Goal: Download file/media

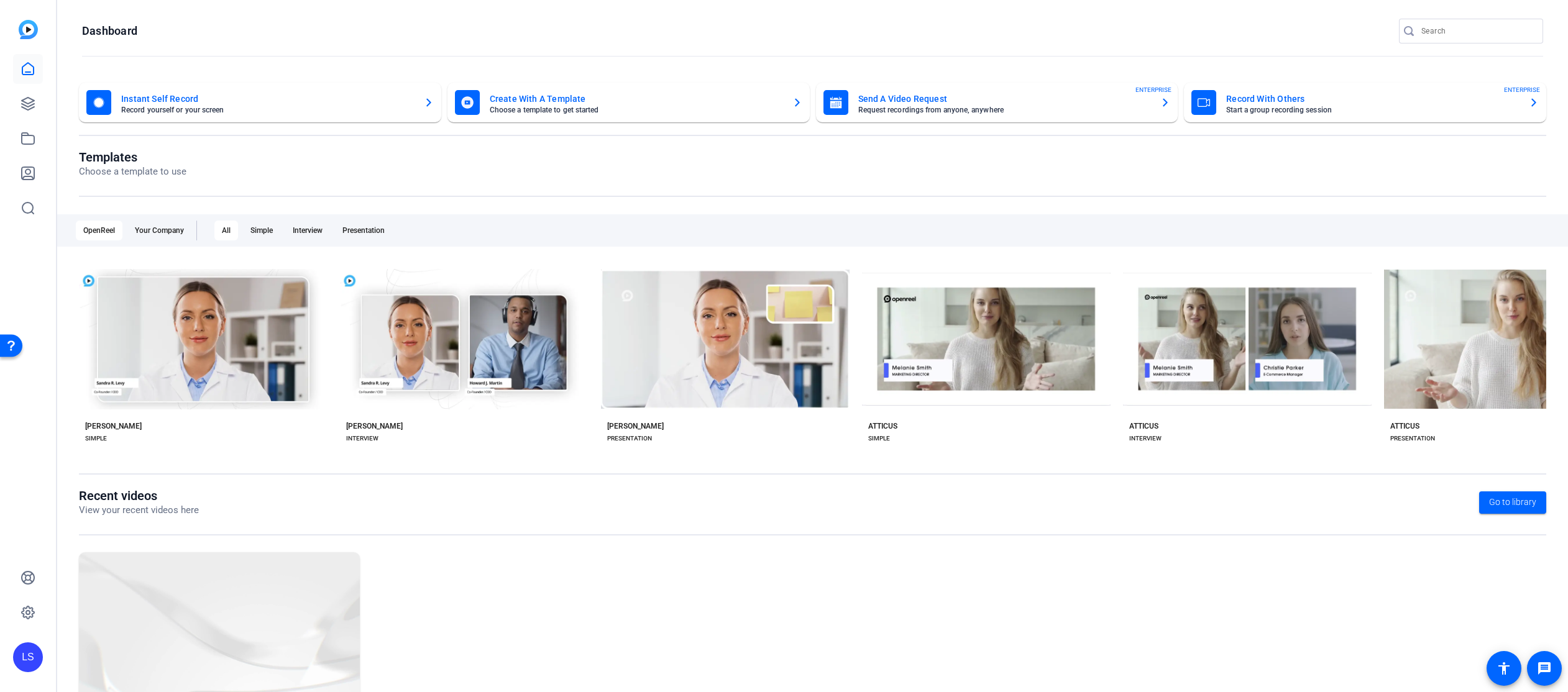
click at [1426, 27] on input "Search" at bounding box center [1477, 31] width 112 height 15
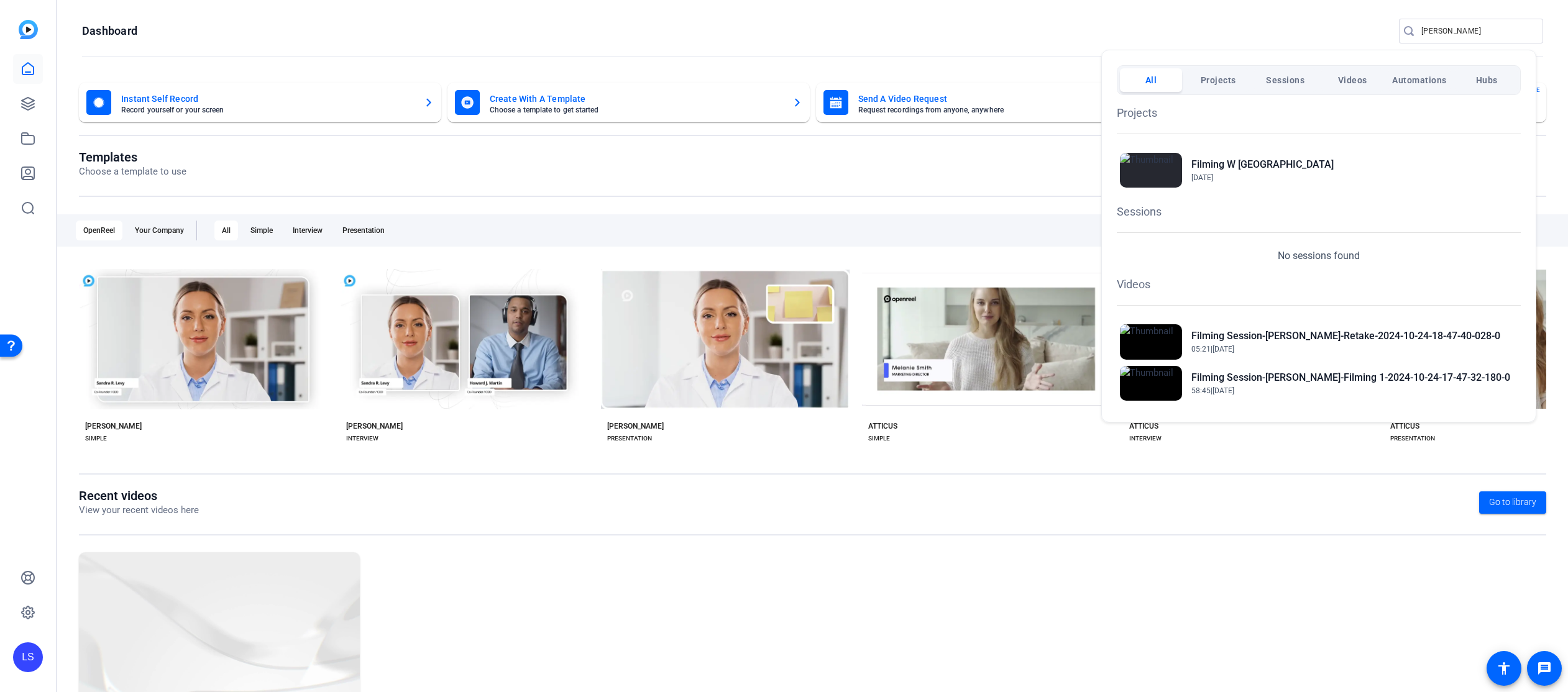
click at [1429, 25] on div at bounding box center [784, 346] width 1568 height 692
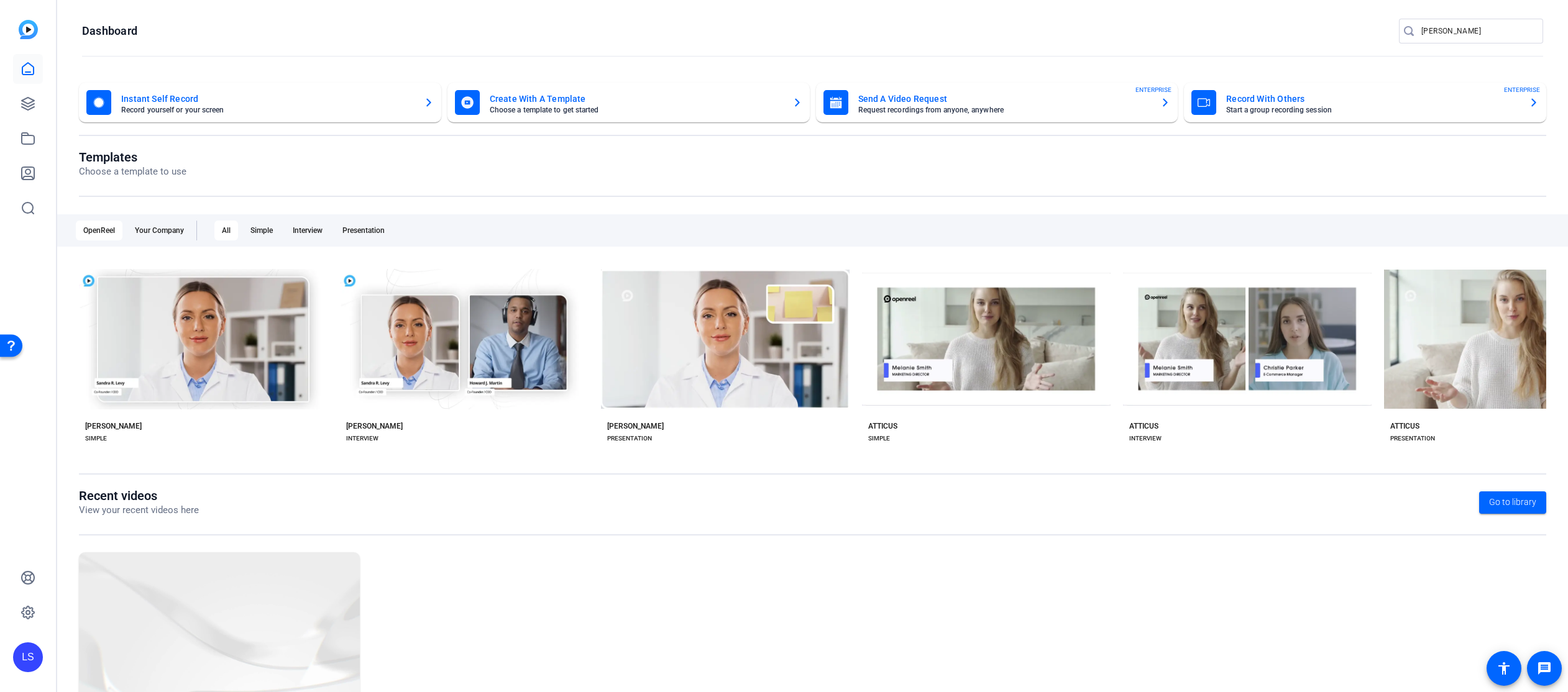
click at [1435, 32] on input "[PERSON_NAME]" at bounding box center [1477, 31] width 112 height 15
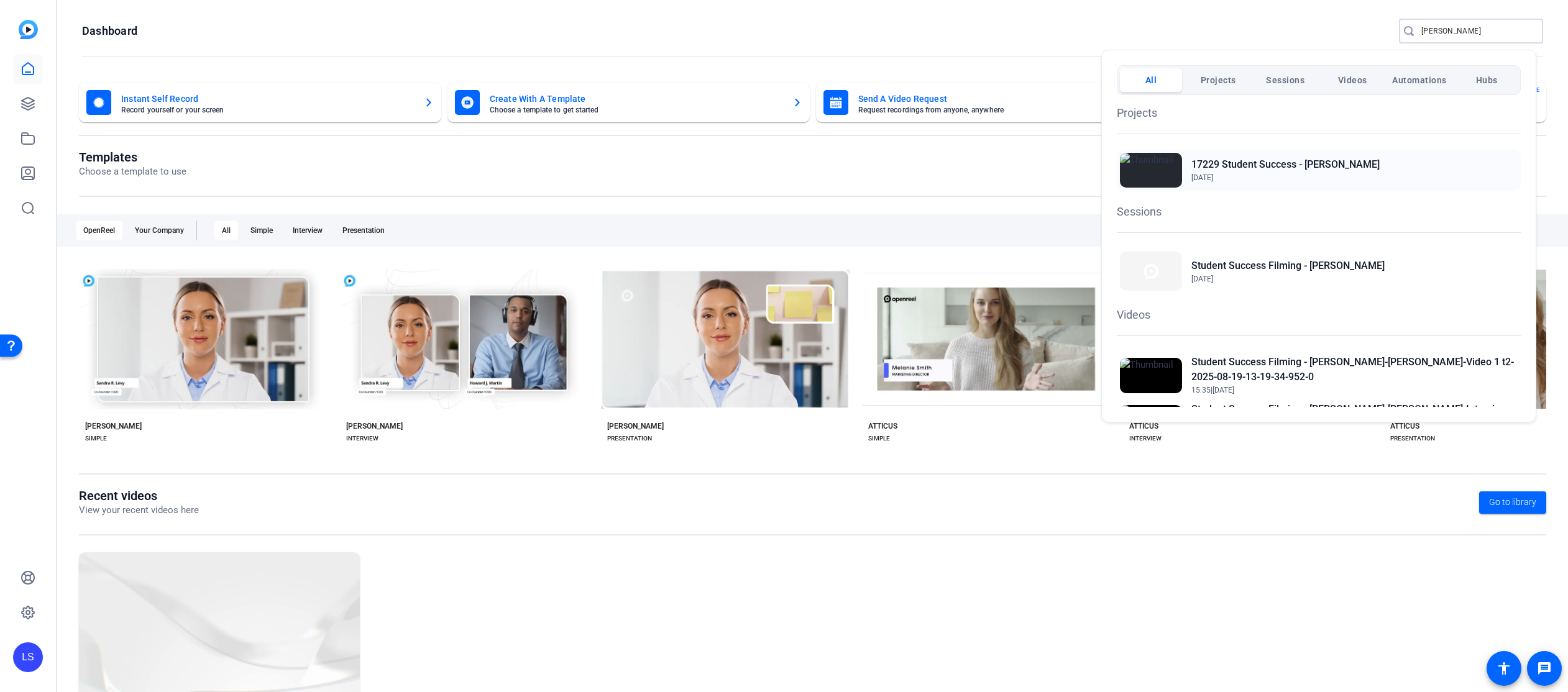
type input "[PERSON_NAME]"
click at [1278, 163] on h2 "17229 Student Success - [PERSON_NAME]" at bounding box center [1285, 165] width 188 height 15
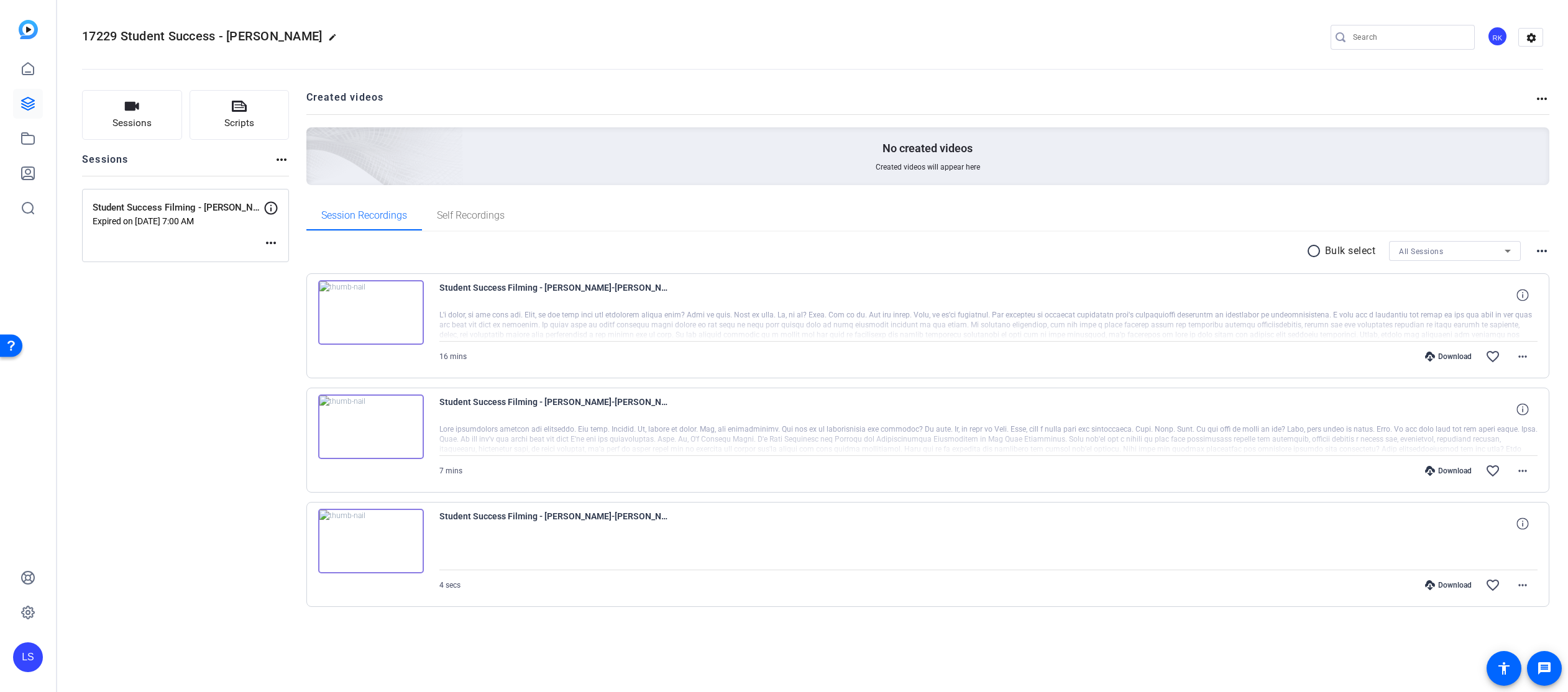
click at [1434, 251] on span "All Sessions" at bounding box center [1420, 251] width 44 height 9
click at [1314, 249] on div at bounding box center [784, 346] width 1568 height 692
click at [1314, 249] on mat-icon "radio_button_unchecked" at bounding box center [1315, 251] width 19 height 15
click at [1358, 245] on icon at bounding box center [1357, 251] width 6 height 15
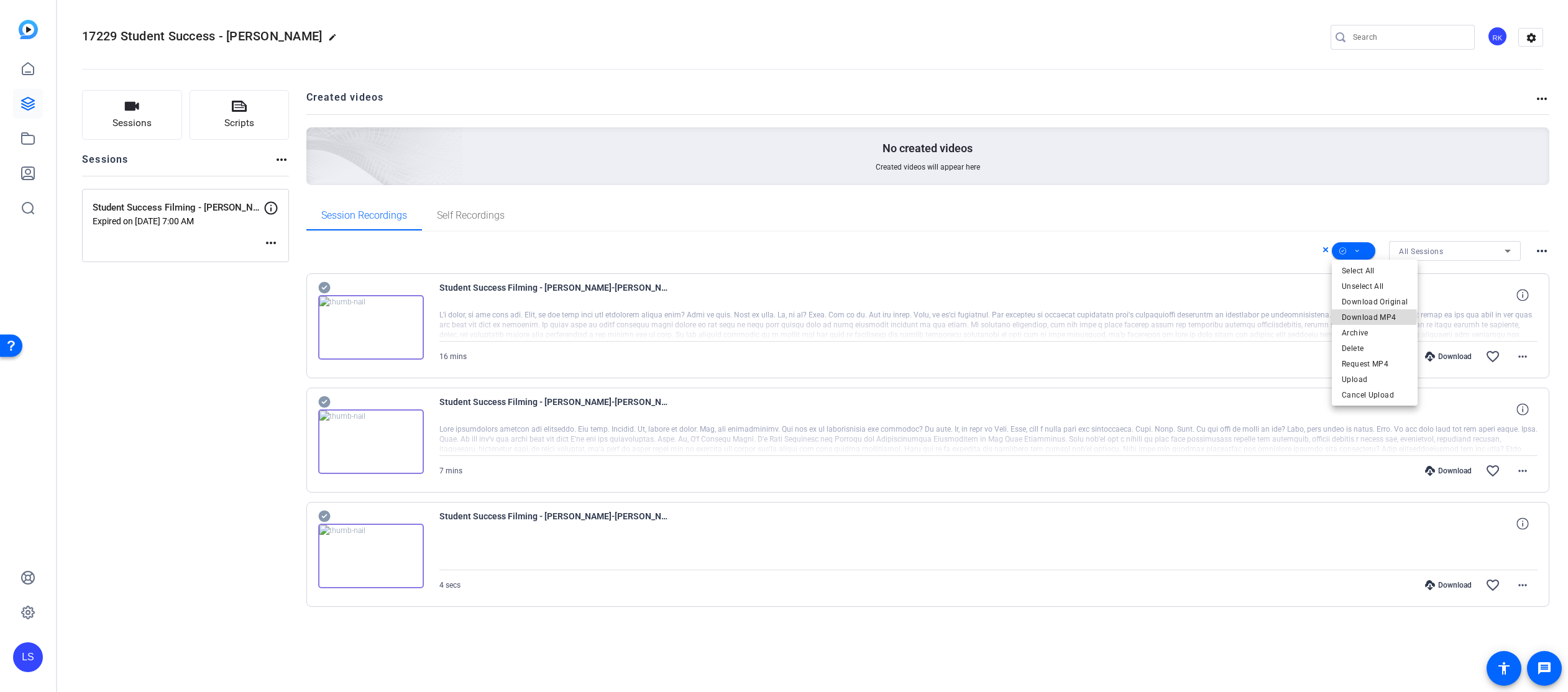
click at [1374, 317] on span "Download MP4" at bounding box center [1375, 317] width 66 height 15
click at [1352, 250] on span at bounding box center [1354, 251] width 44 height 30
click at [1352, 270] on span "Select All" at bounding box center [1375, 271] width 66 height 15
click at [1359, 251] on div at bounding box center [784, 346] width 1568 height 692
click at [1359, 251] on icon at bounding box center [1357, 251] width 6 height 15
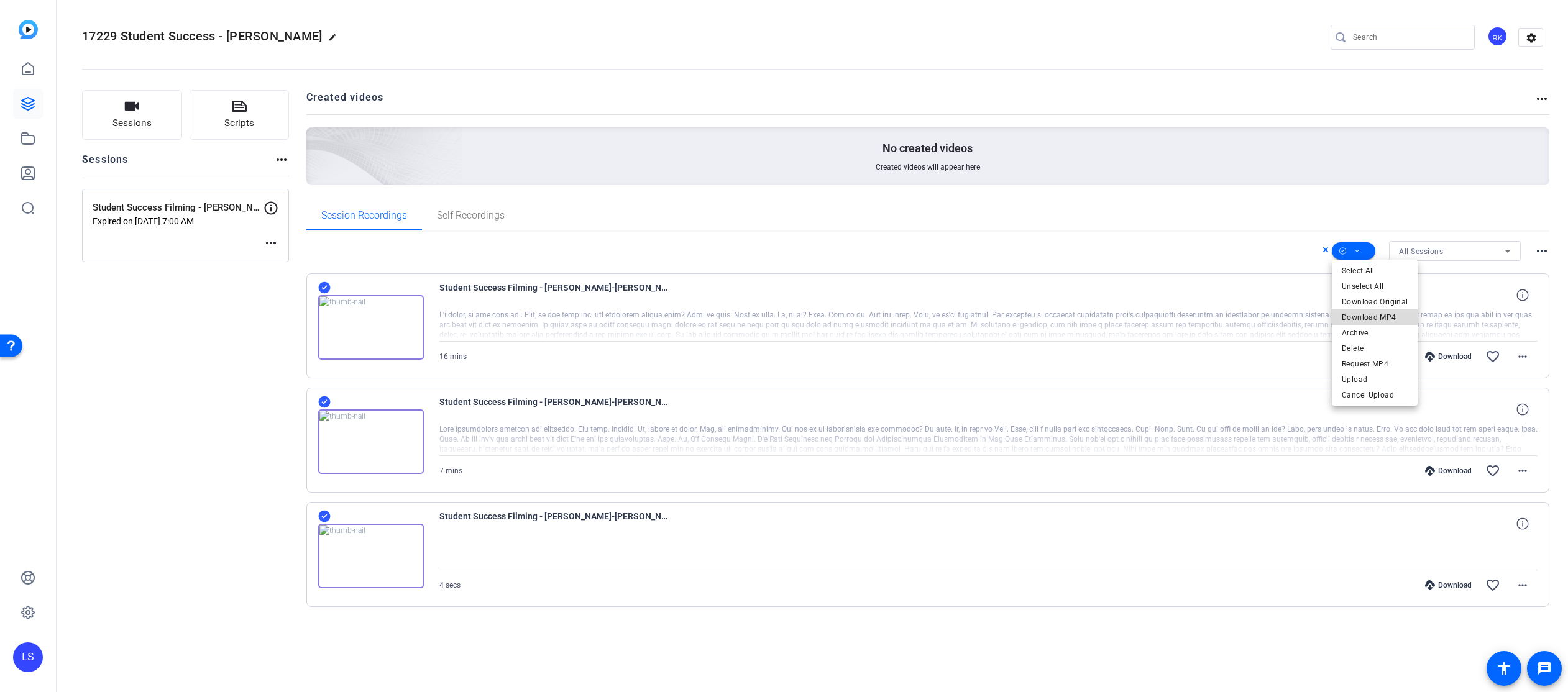
click at [1376, 316] on span "Download MP4" at bounding box center [1375, 317] width 66 height 15
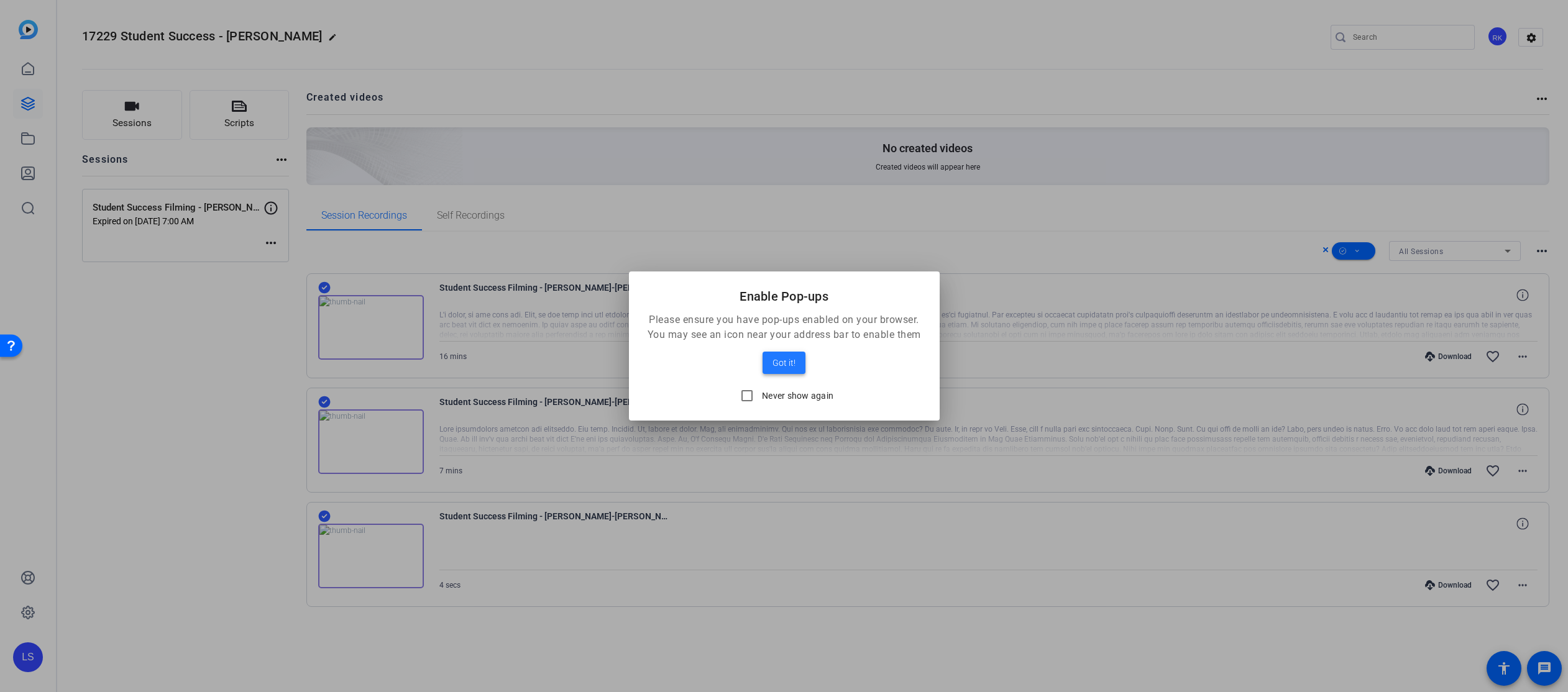
click at [797, 368] on span at bounding box center [784, 363] width 43 height 30
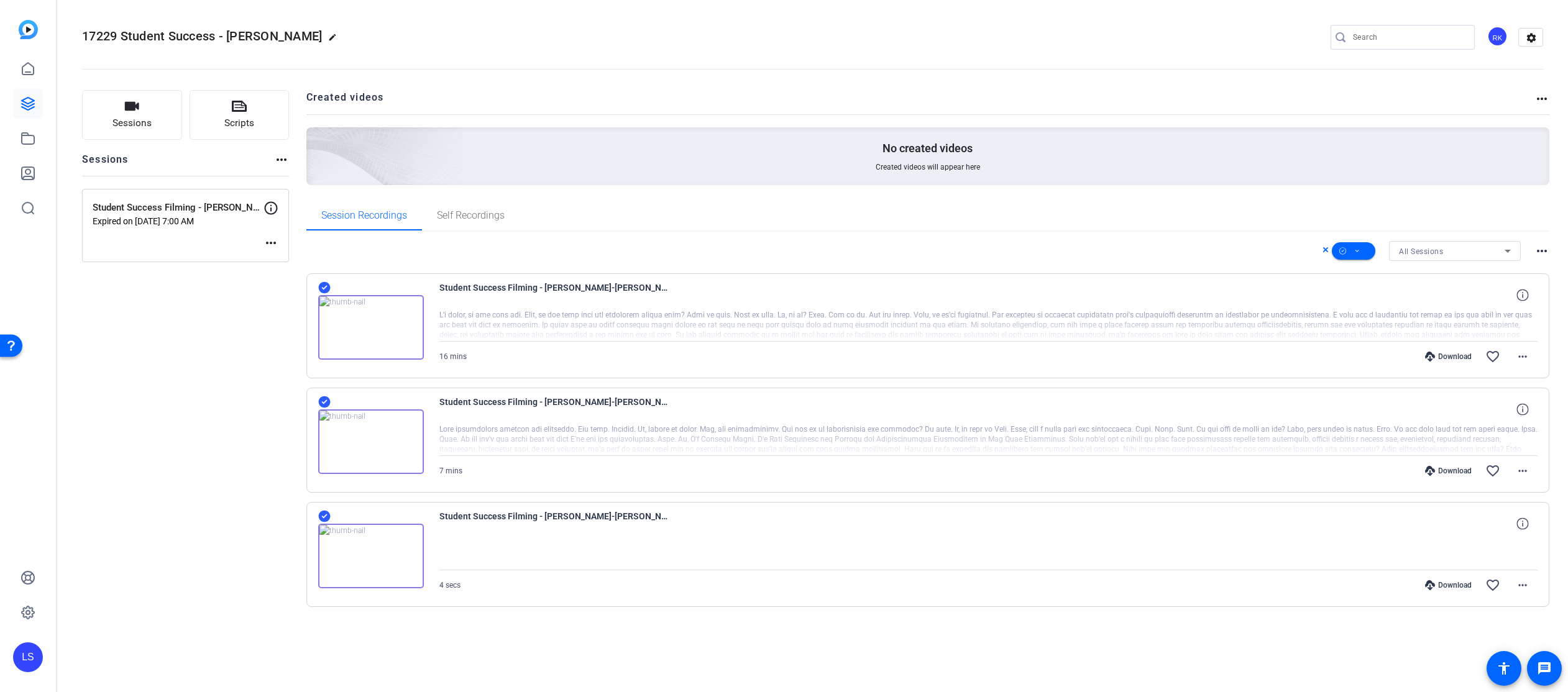
click at [1376, 28] on div at bounding box center [1408, 38] width 112 height 25
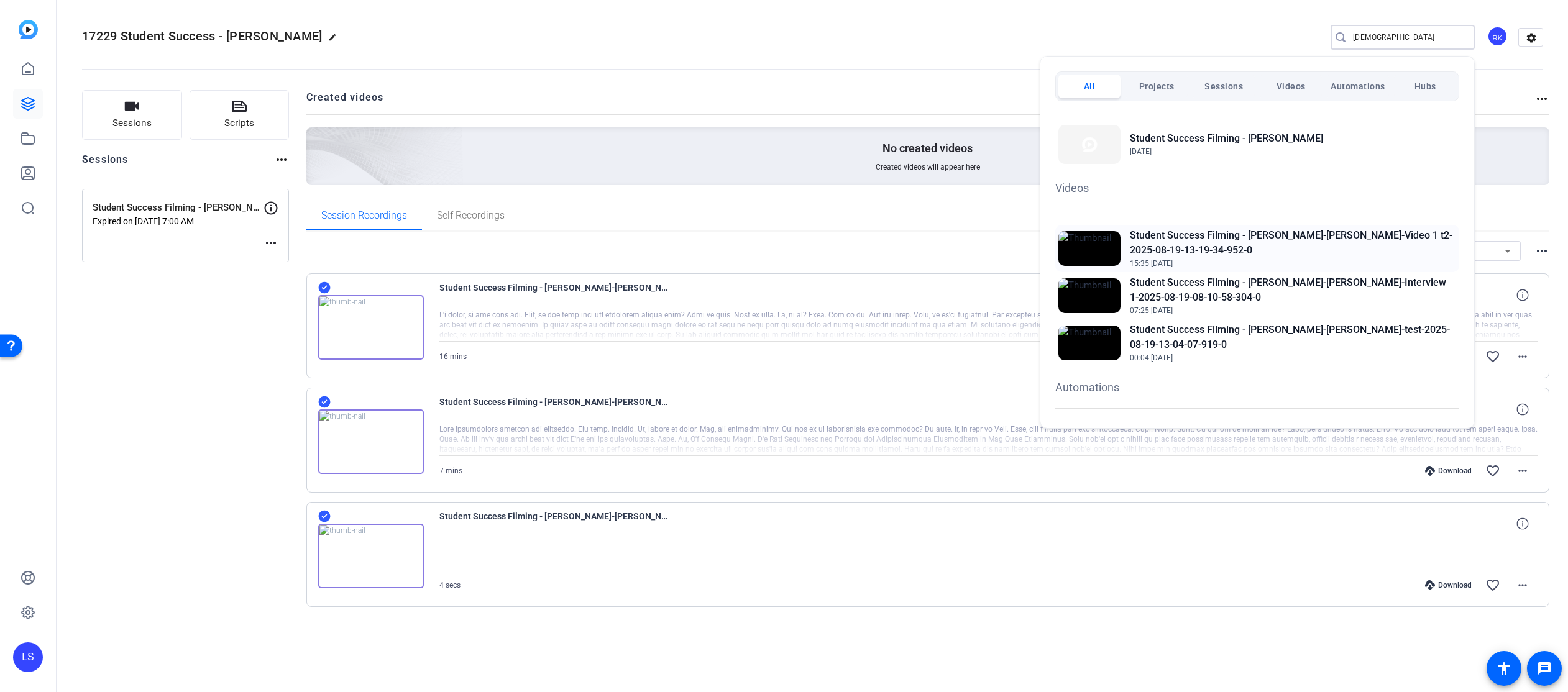
scroll to position [161, 0]
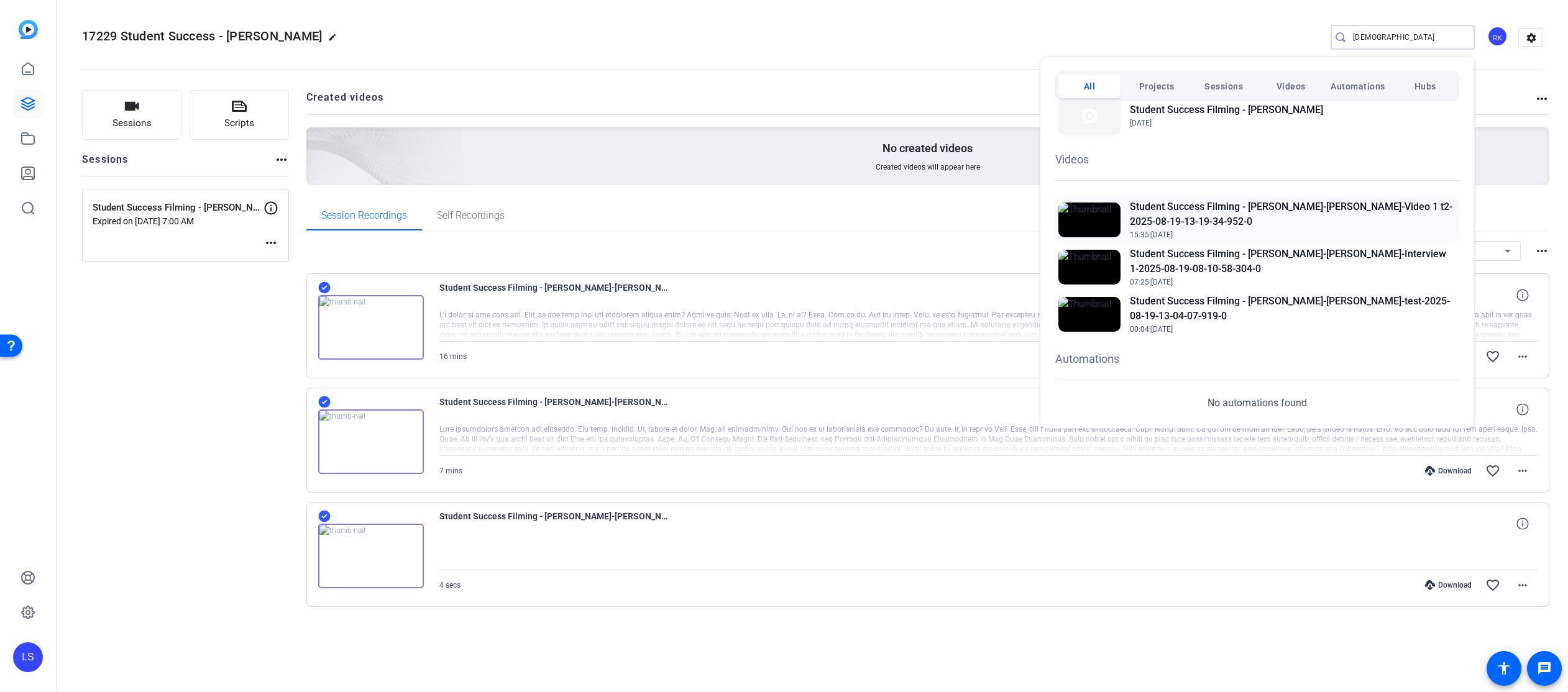
type input "godsoe"
click at [1295, 207] on h2 "Student Success Filming - [PERSON_NAME]-[PERSON_NAME]-Video 1 t2-2025-08-19-13-…" at bounding box center [1293, 214] width 326 height 30
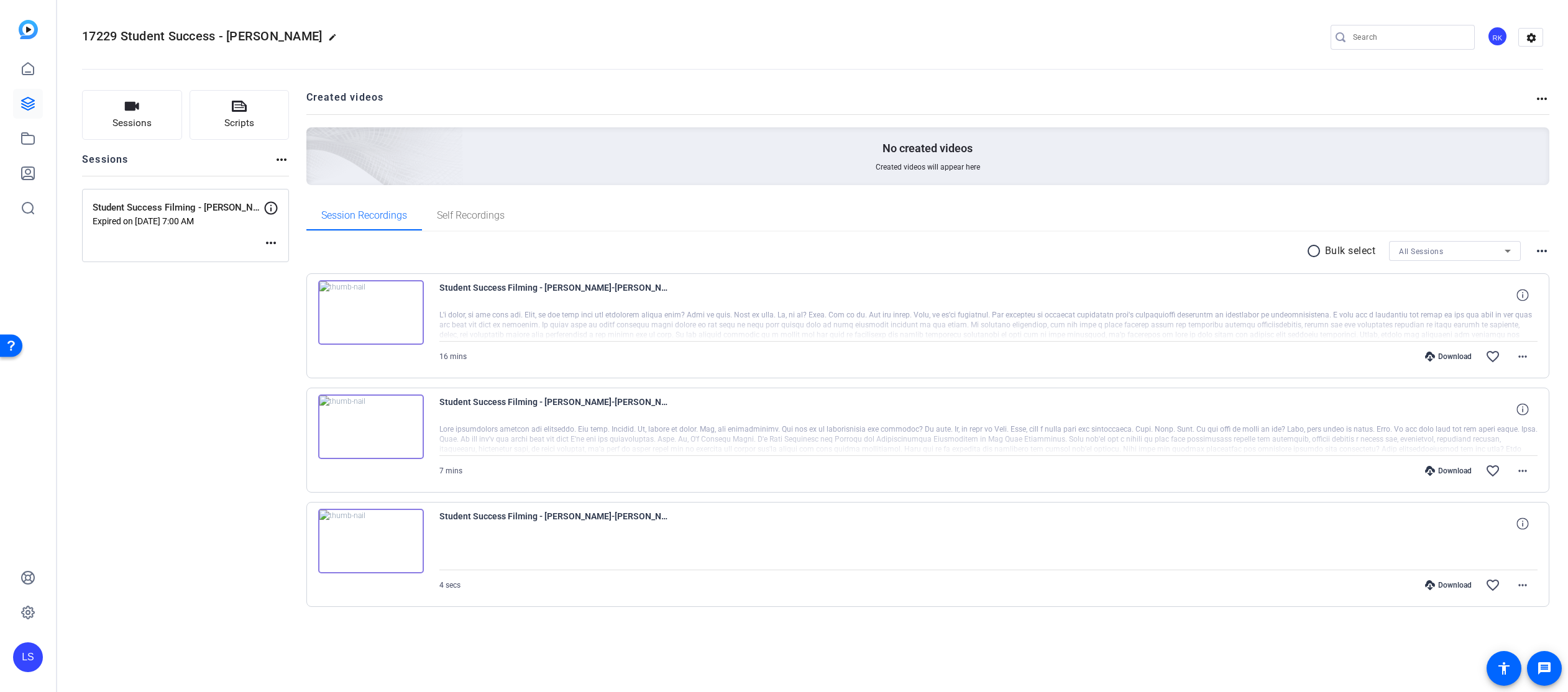
click at [1373, 35] on input "Search" at bounding box center [1408, 37] width 112 height 15
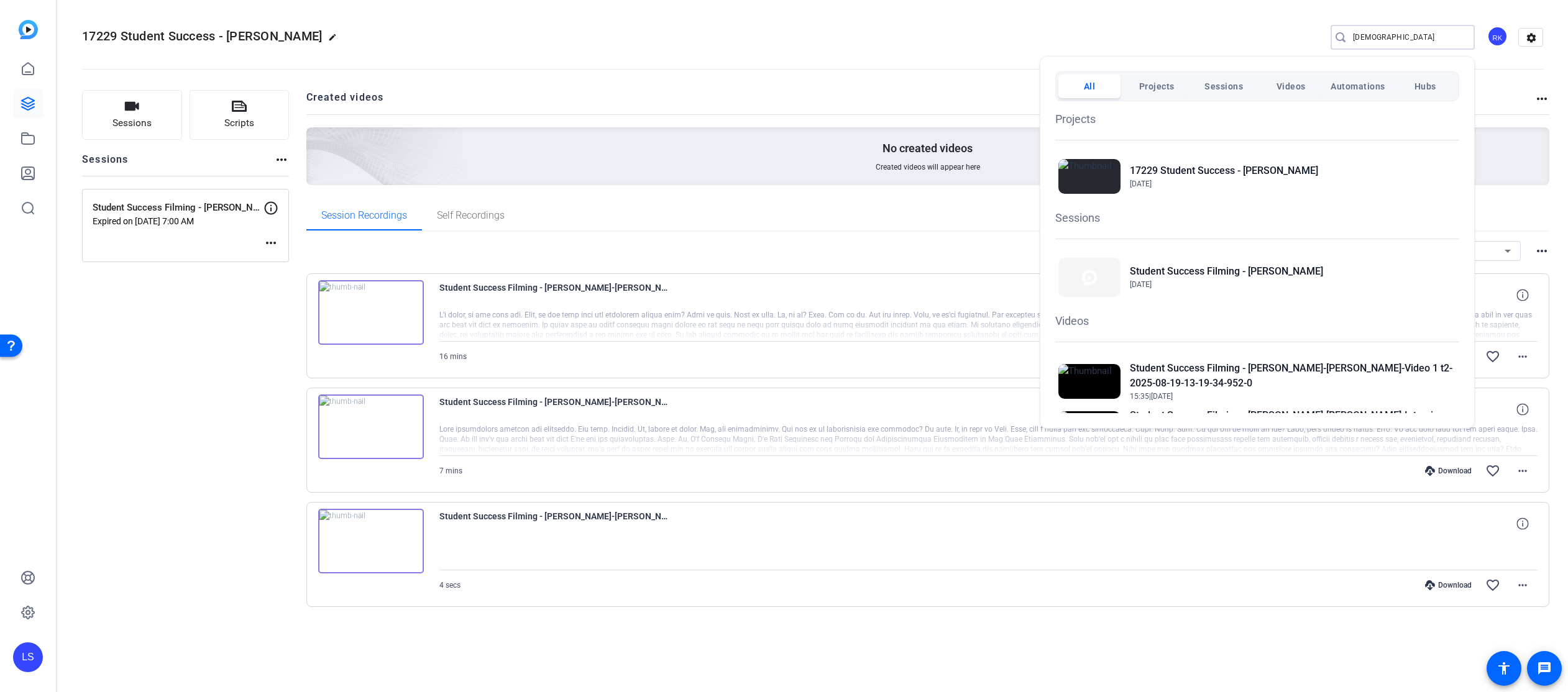
type input "godsoe"
